Goal: Task Accomplishment & Management: Use online tool/utility

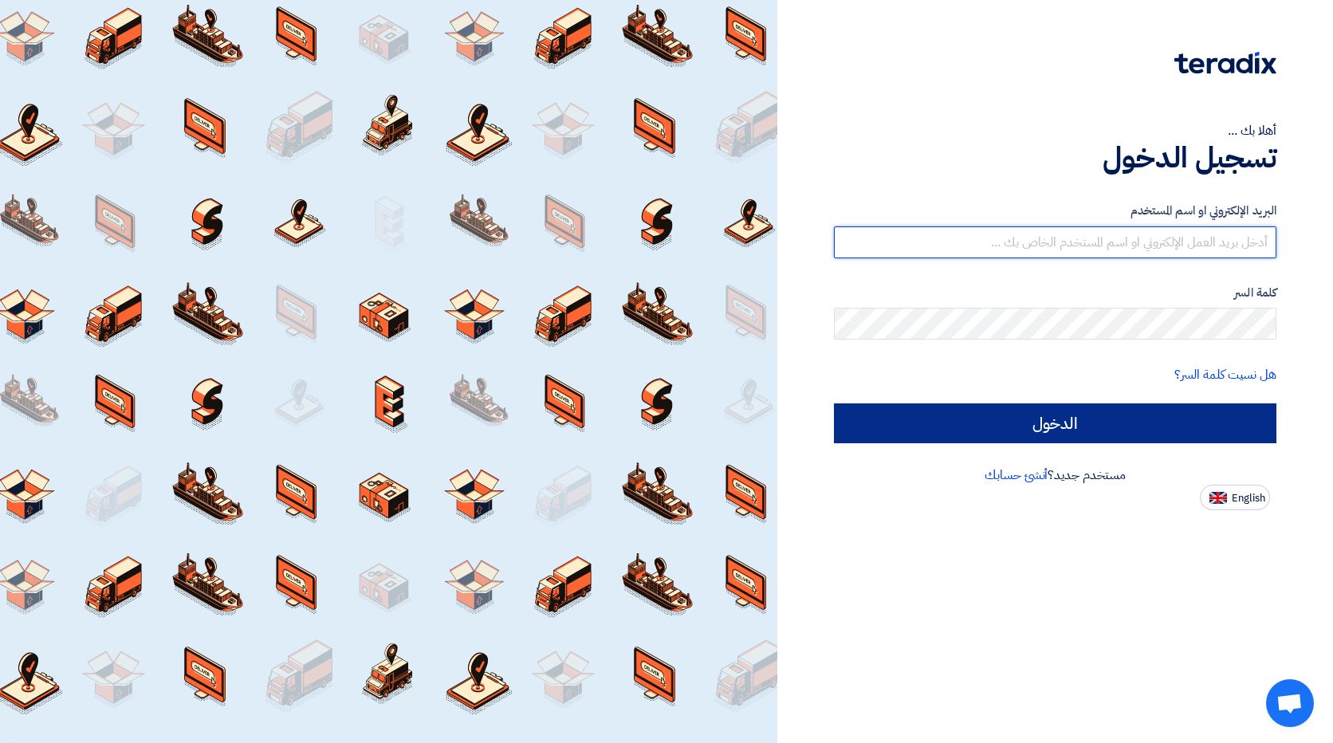
type input "[EMAIL_ADDRESS][DOMAIN_NAME]"
click at [1061, 407] on input "الدخول" at bounding box center [1055, 424] width 443 height 40
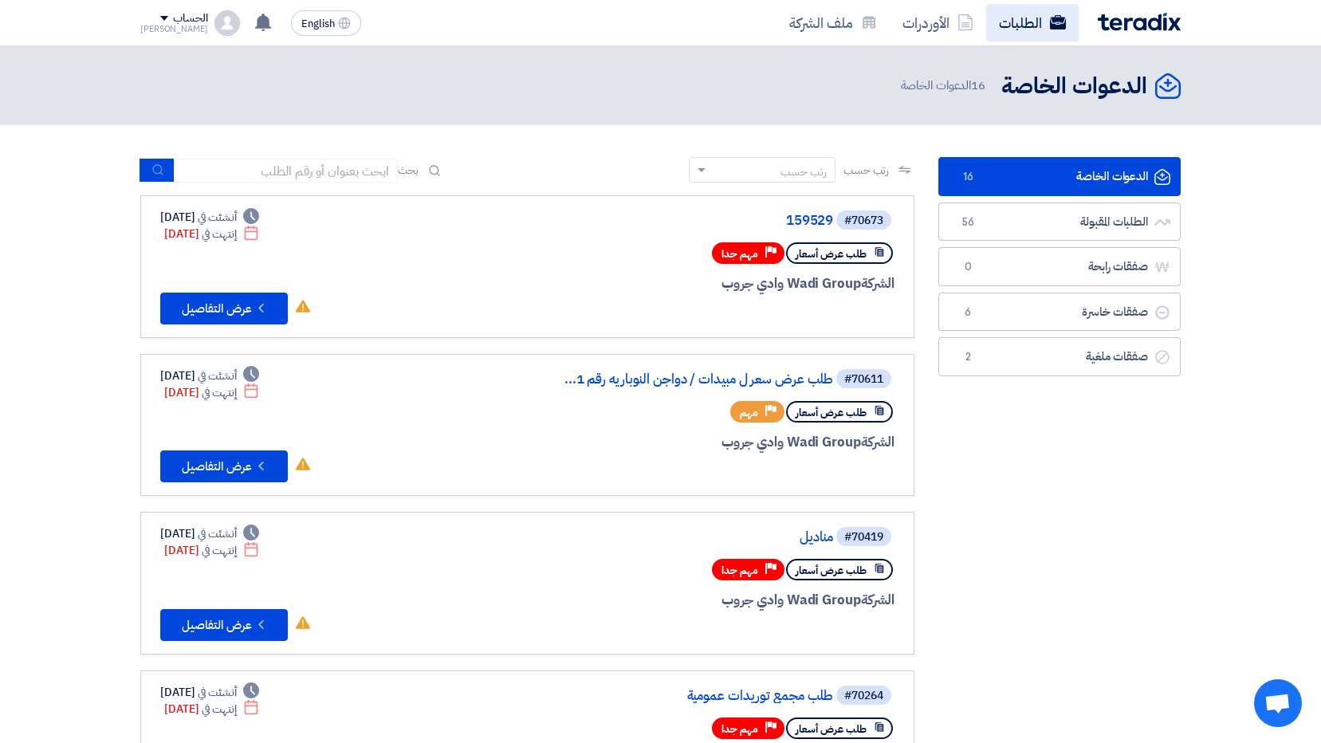
click at [1063, 21] on use at bounding box center [1058, 22] width 16 height 14
click at [1054, 216] on link "الطلبات المقبولة الطلبات المقبولة 56" at bounding box center [1060, 222] width 242 height 39
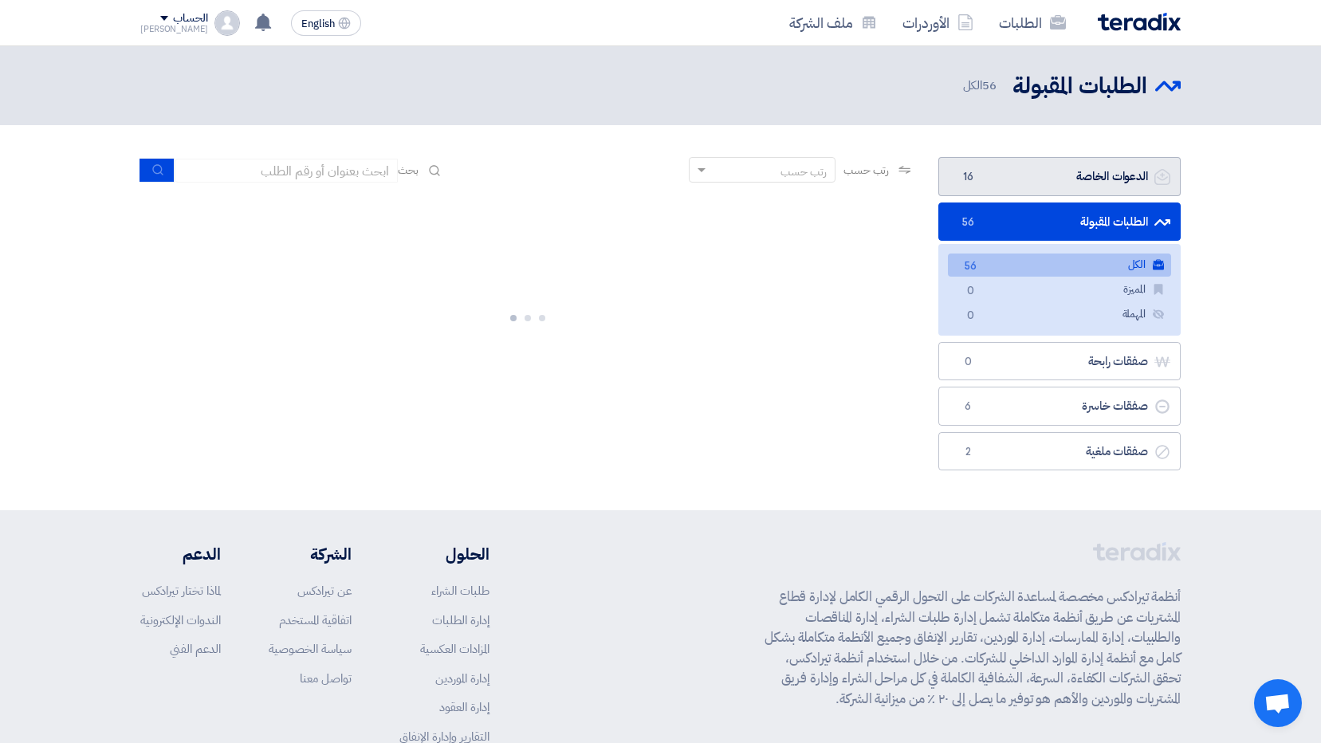
click at [979, 177] on link "الدعوات الخاصة الدعوات الخاصة 16" at bounding box center [1060, 176] width 242 height 39
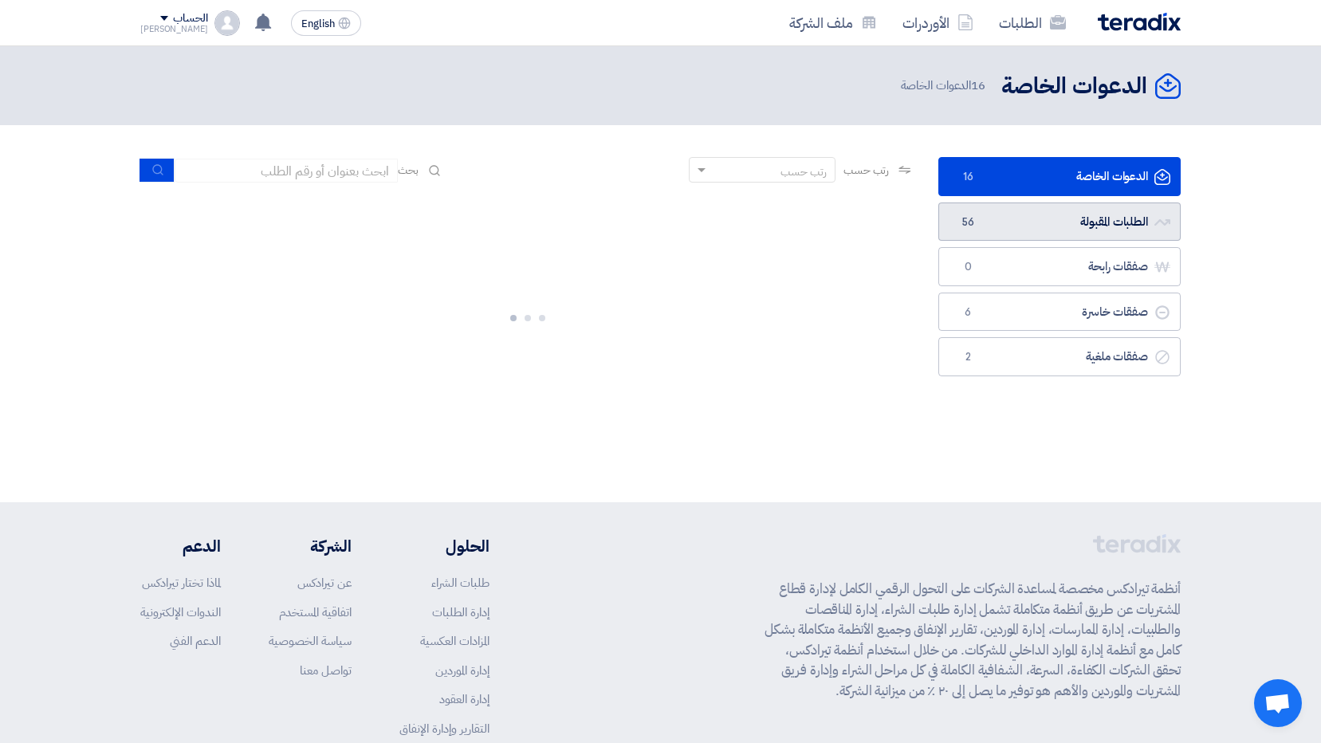
click at [974, 210] on link "الطلبات المقبولة الطلبات المقبولة 56" at bounding box center [1060, 222] width 242 height 39
